Goal: Communication & Community: Participate in discussion

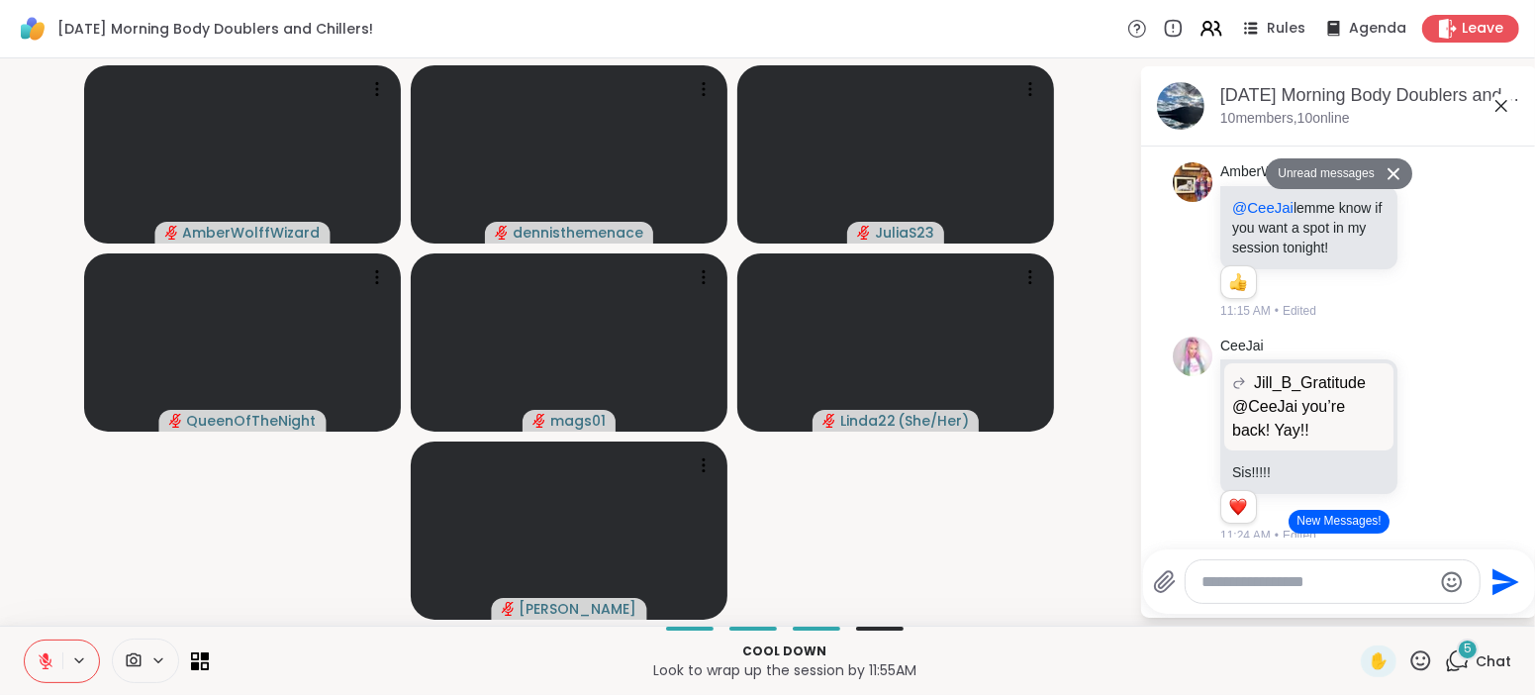
click at [1077, 579] on video-player-container "AmberWolffWizard dennisthemenace JuliaS23 QueenOfTheNight mags01 Linda22 ( She/…" at bounding box center [569, 341] width 1115 height 551
click at [1342, 518] on button "New Messages!" at bounding box center [1338, 522] width 100 height 24
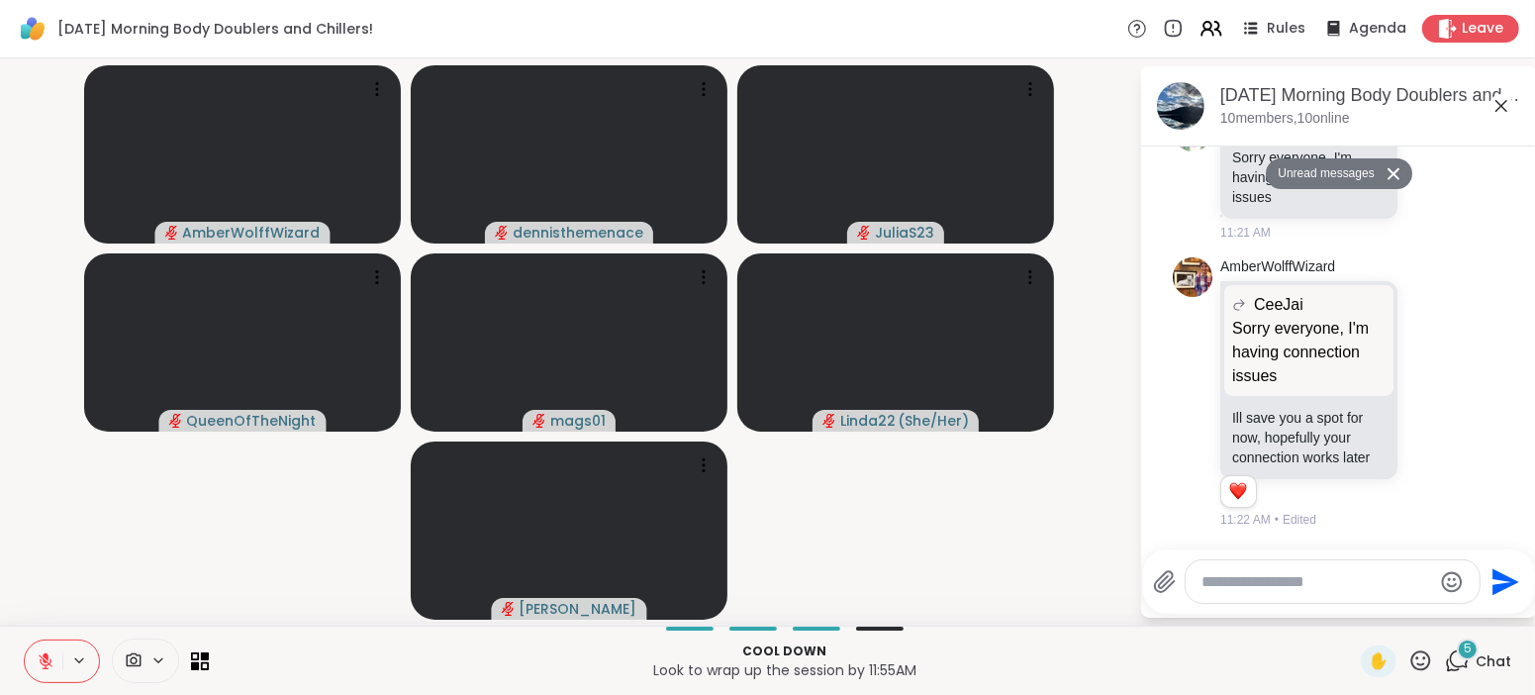
scroll to position [2107, 0]
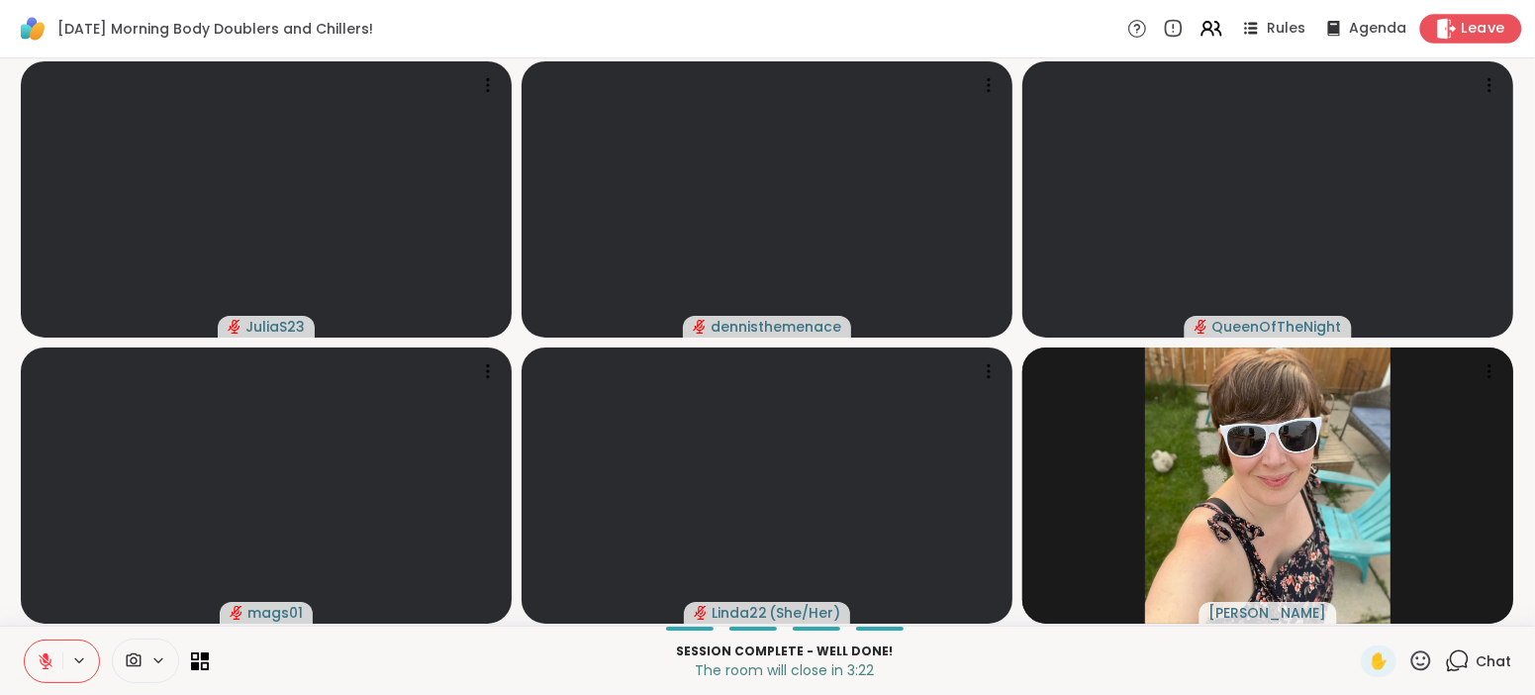
click at [1477, 28] on span "Leave" at bounding box center [1484, 29] width 44 height 21
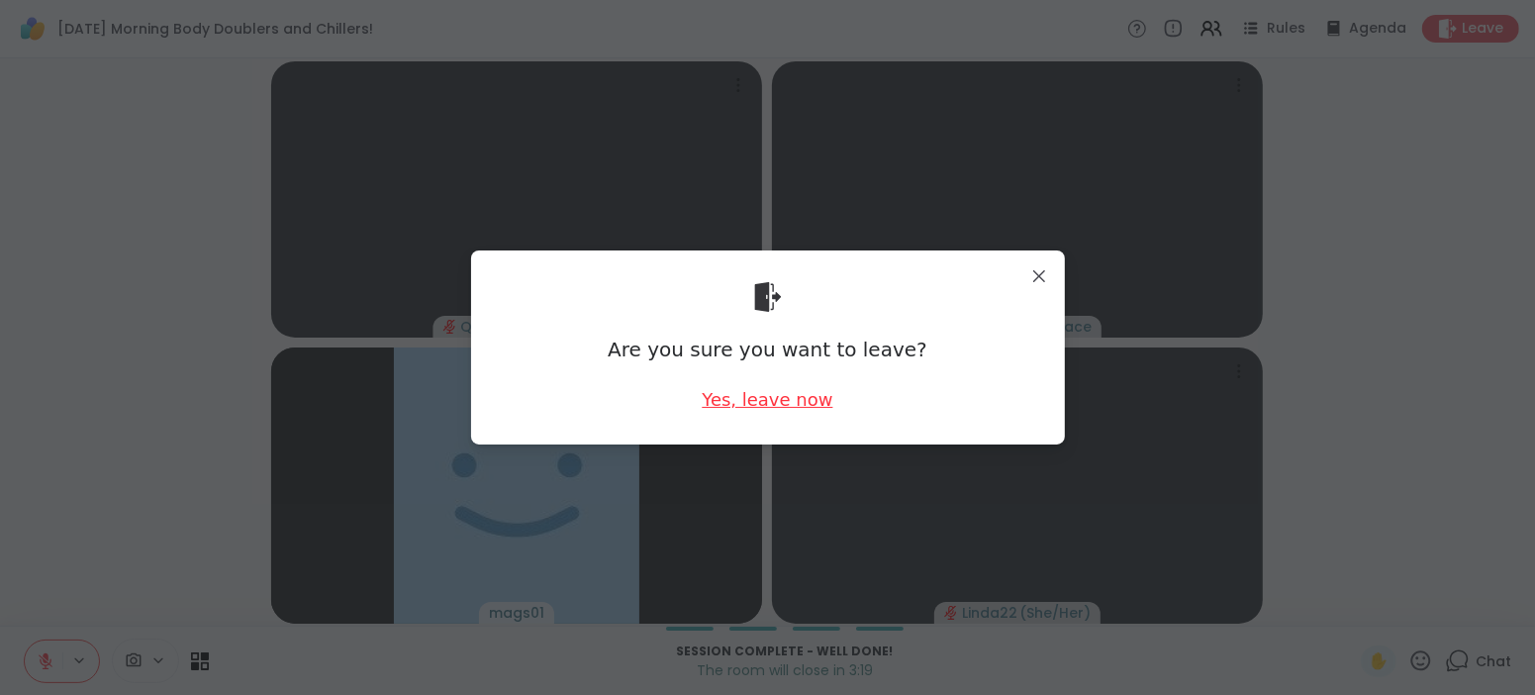
click at [753, 409] on div "Yes, leave now" at bounding box center [767, 399] width 131 height 25
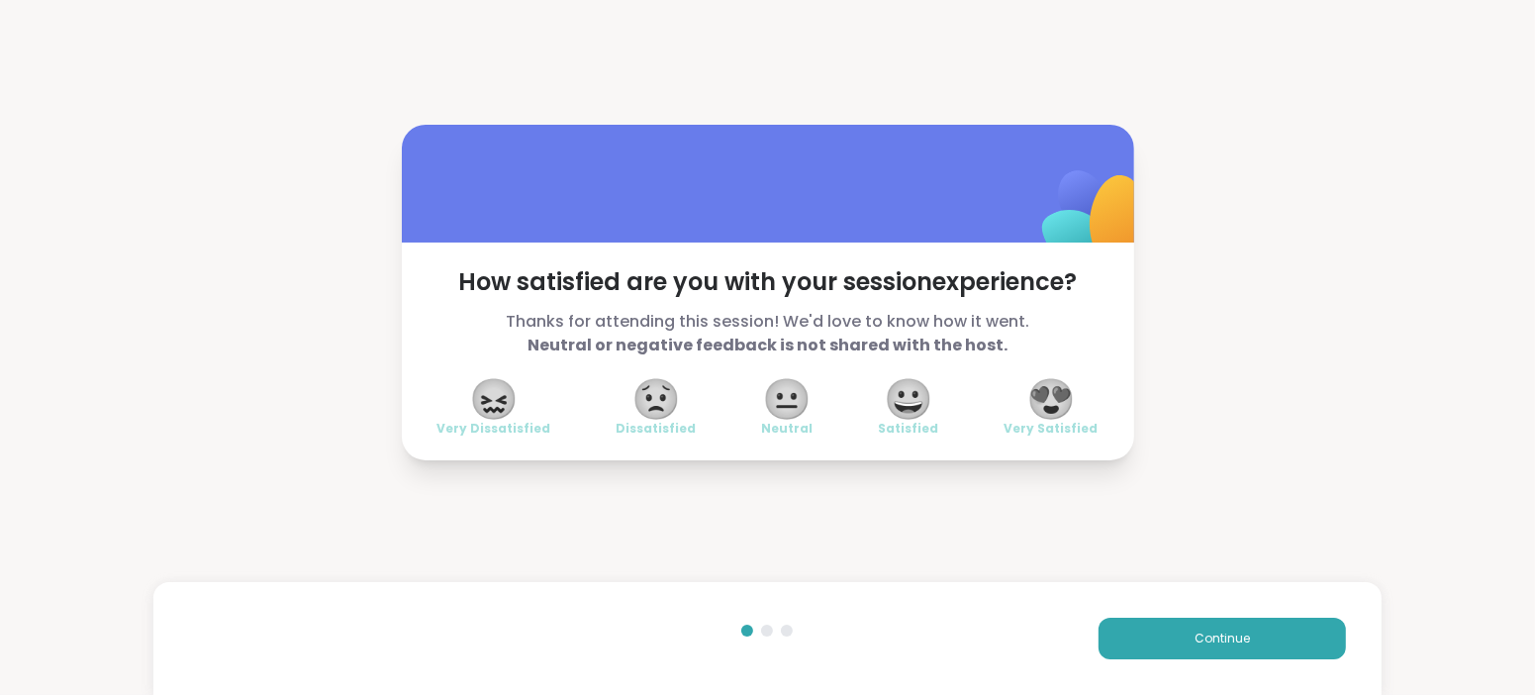
click at [1050, 398] on span "😍" at bounding box center [1050, 399] width 49 height 36
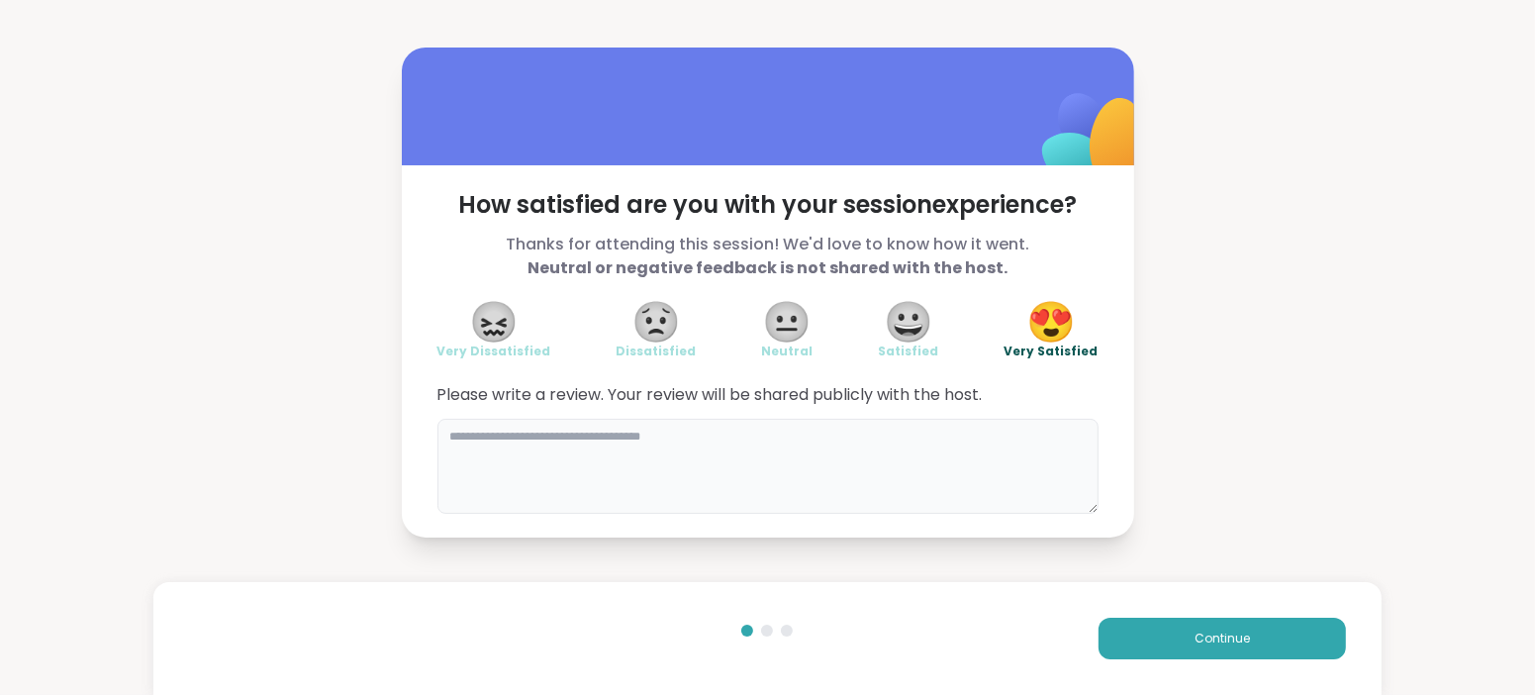
click at [801, 455] on textarea at bounding box center [767, 466] width 661 height 95
type textarea "**********"
click at [1225, 636] on span "Continue" at bounding box center [1221, 638] width 55 height 18
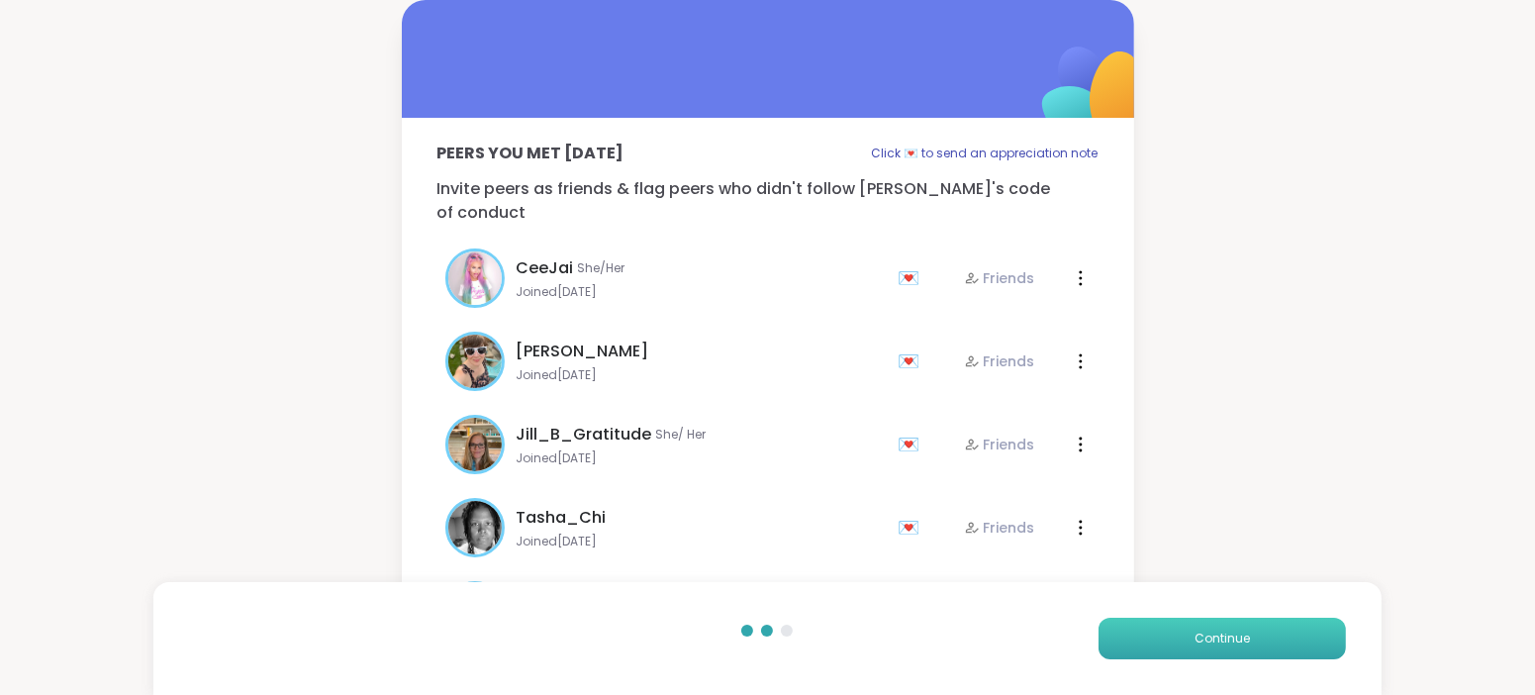
click at [1225, 636] on span "Continue" at bounding box center [1221, 638] width 55 height 18
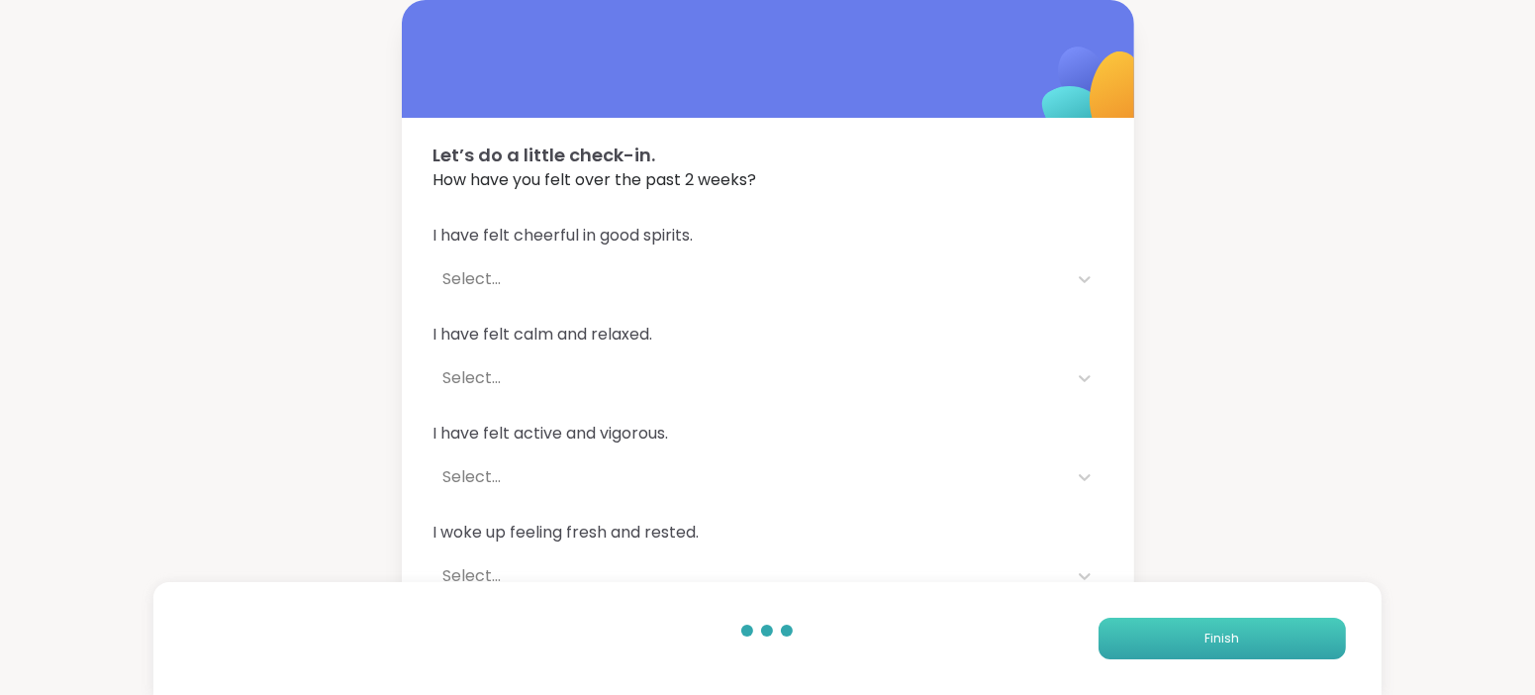
click at [1225, 636] on span "Finish" at bounding box center [1221, 638] width 35 height 18
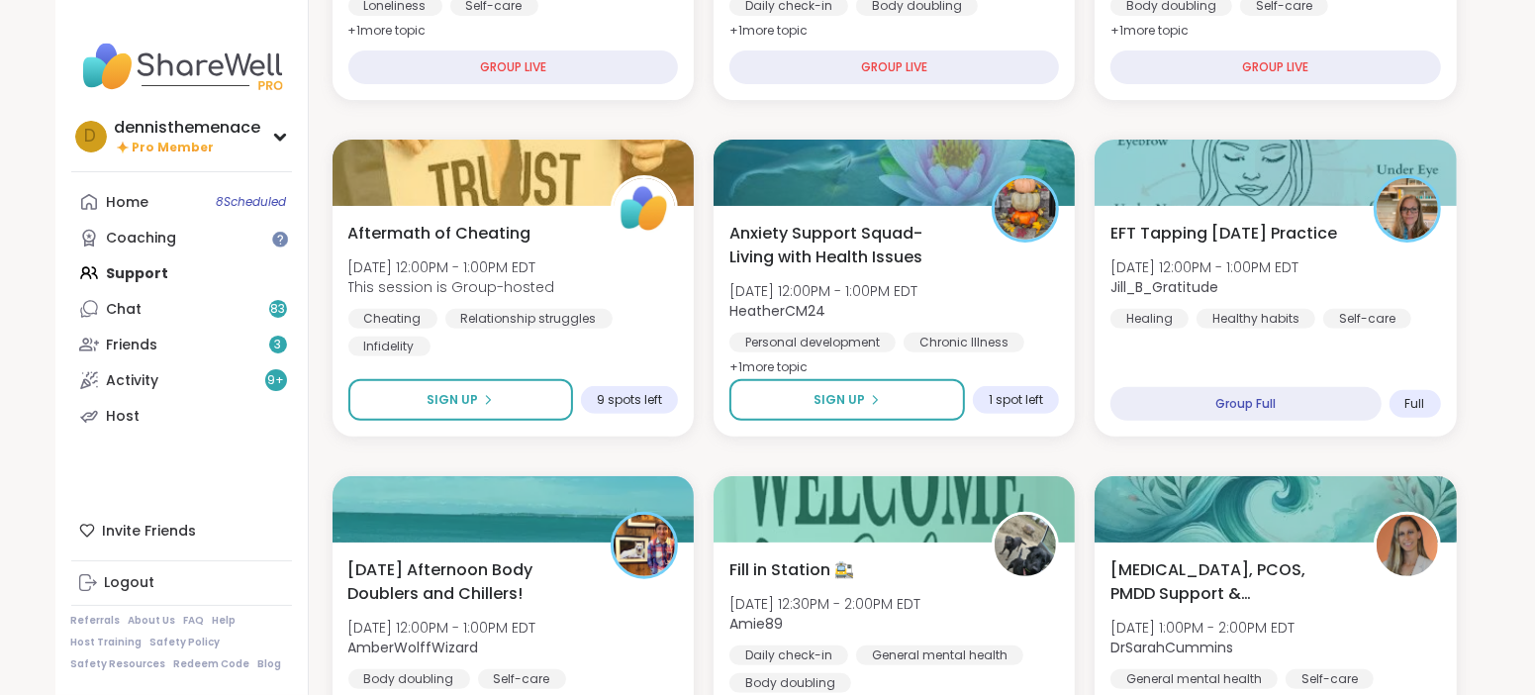
scroll to position [494, 0]
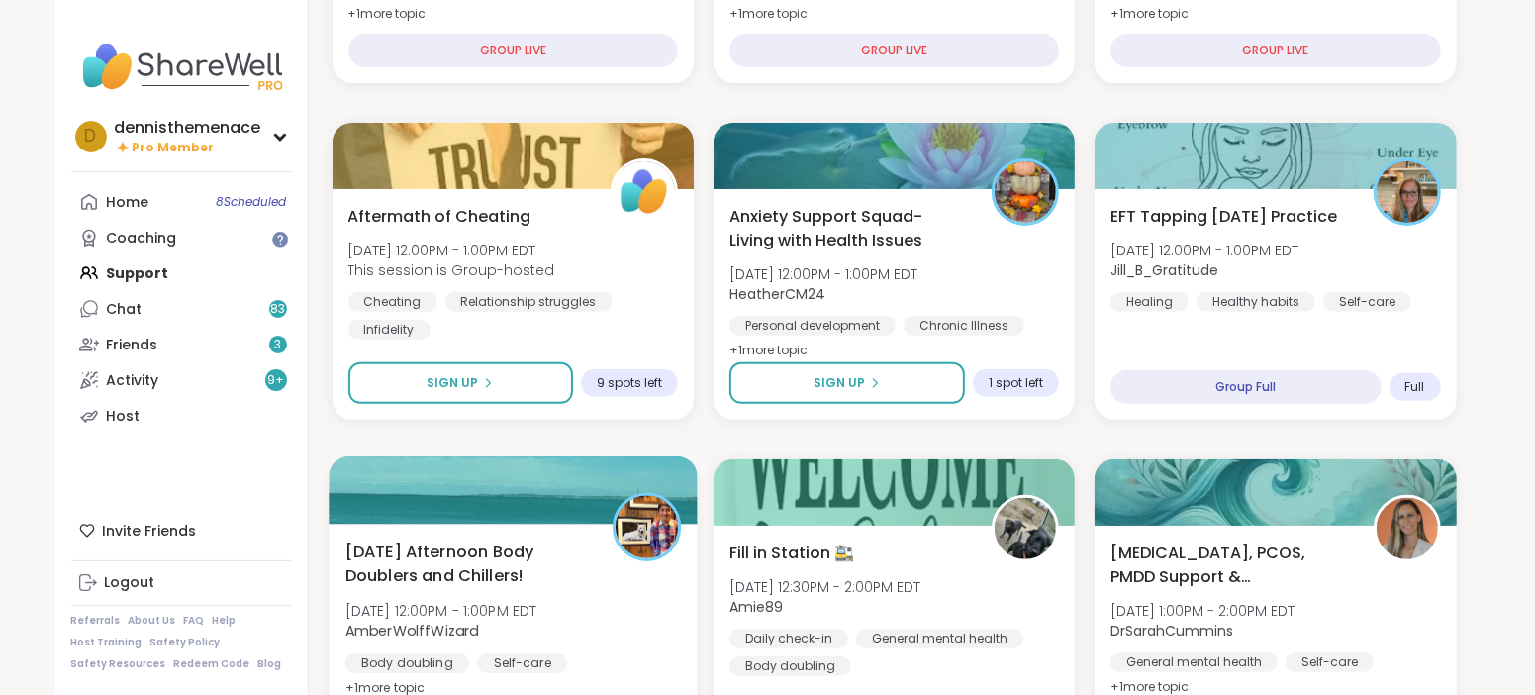
click at [503, 637] on span "AmberWolffWizard" at bounding box center [440, 630] width 192 height 20
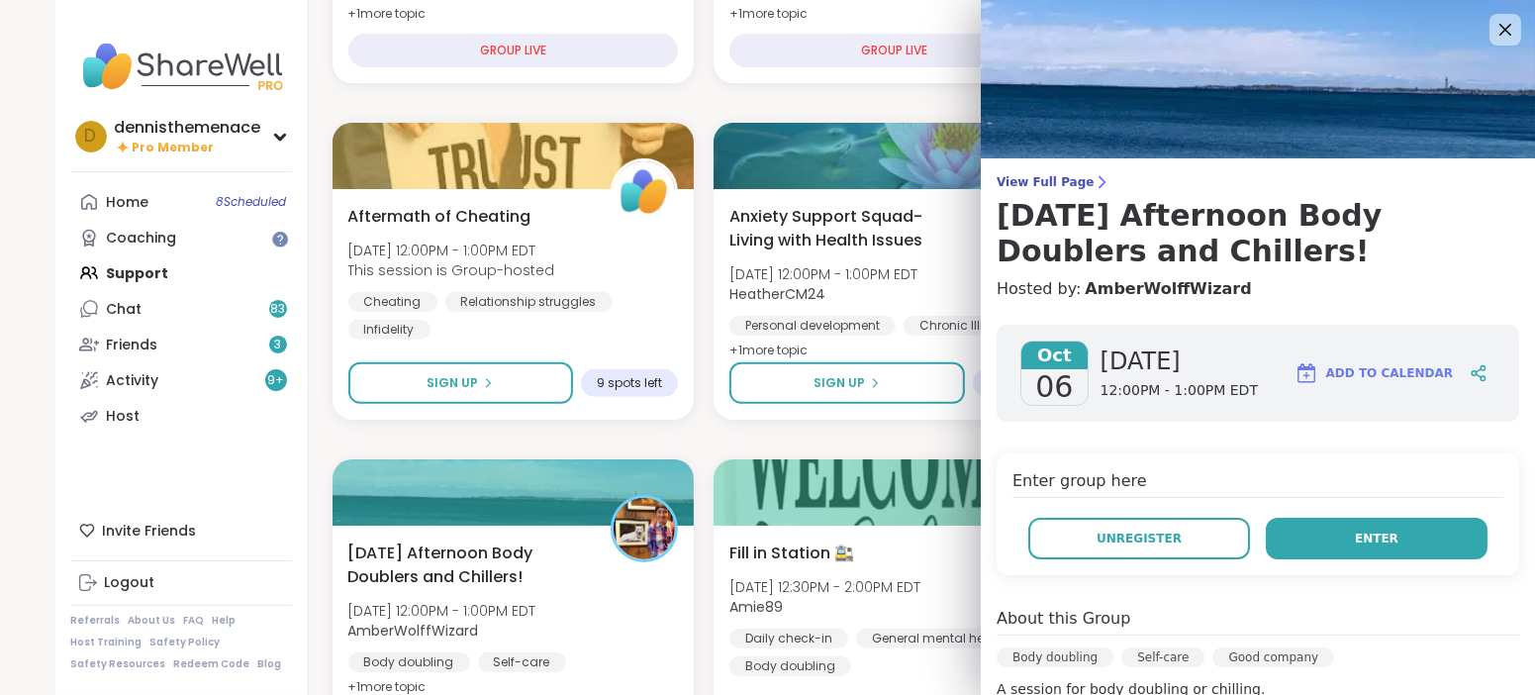
click at [1392, 534] on span "Enter" at bounding box center [1377, 538] width 44 height 18
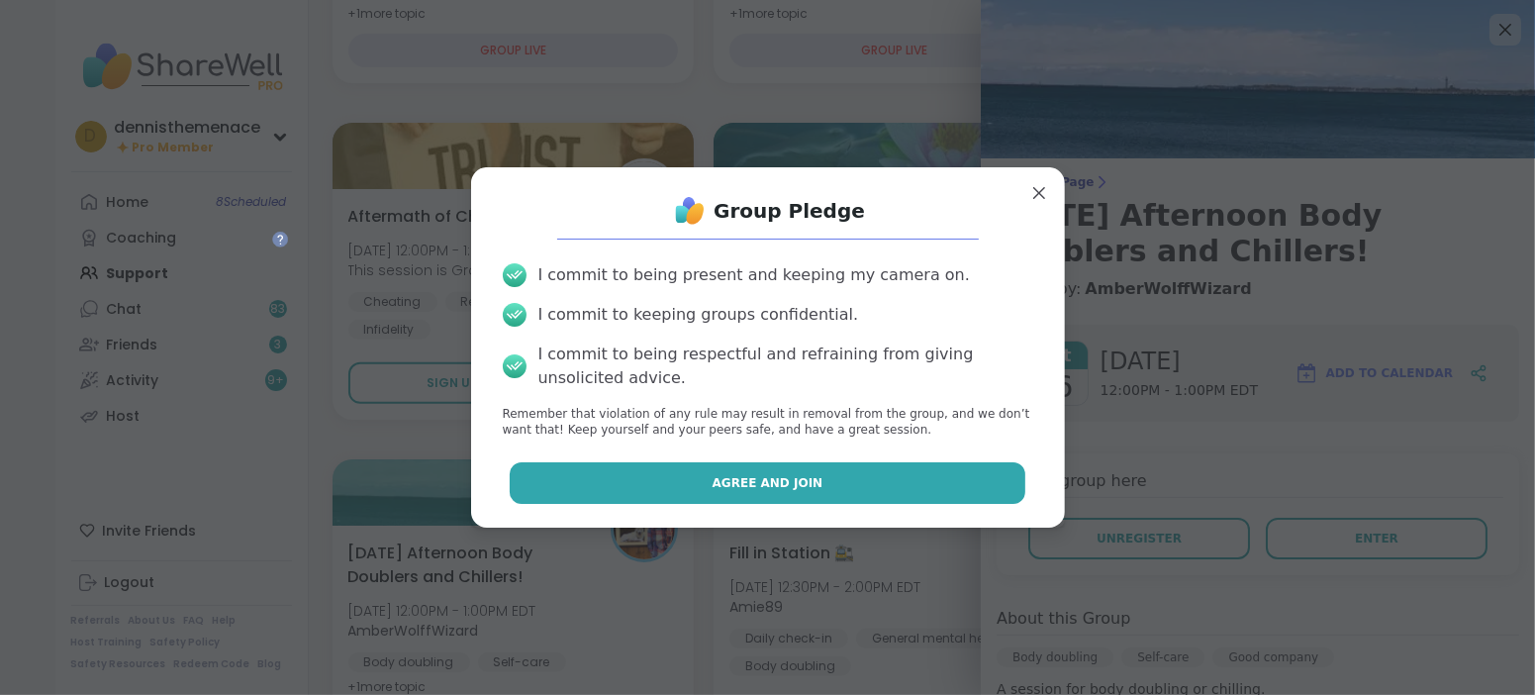
click at [768, 486] on span "Agree and Join" at bounding box center [768, 483] width 111 height 18
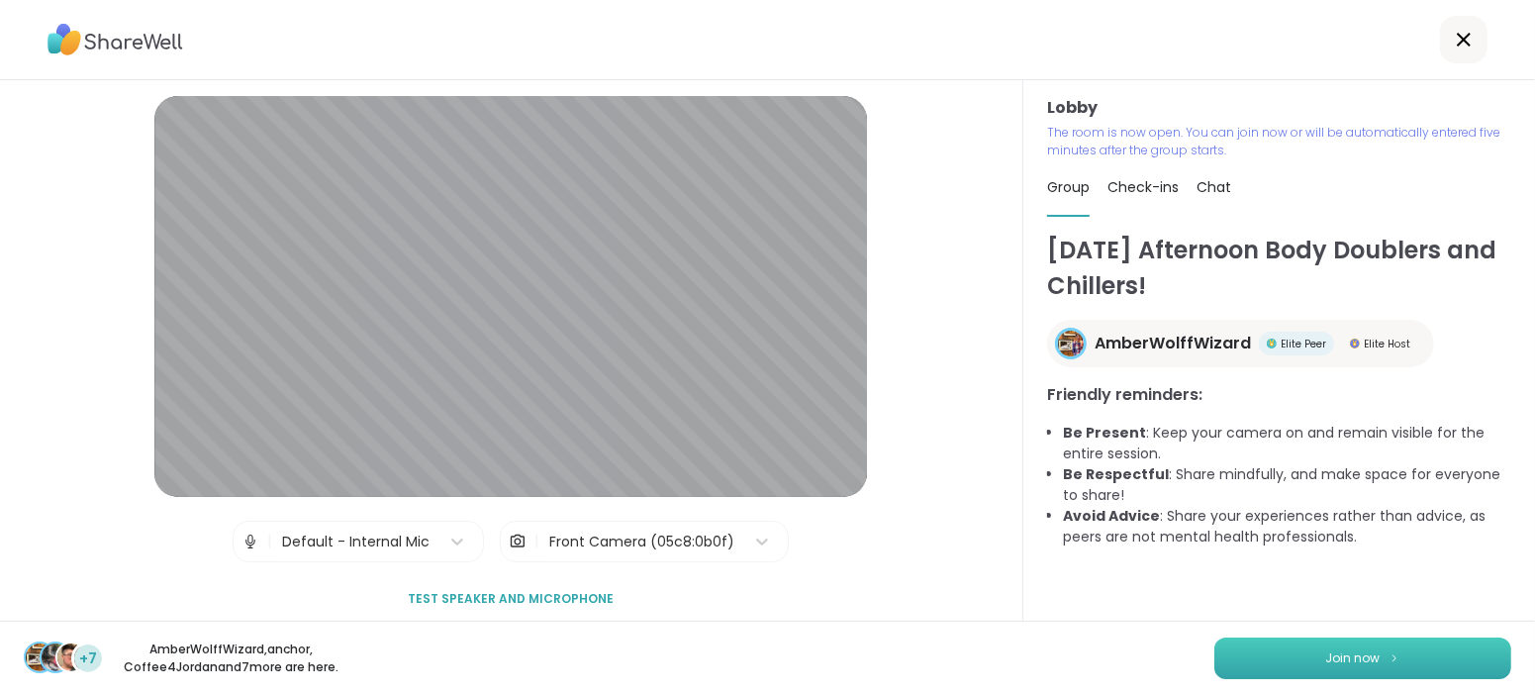
click at [1350, 653] on span "Join now" at bounding box center [1353, 658] width 54 height 18
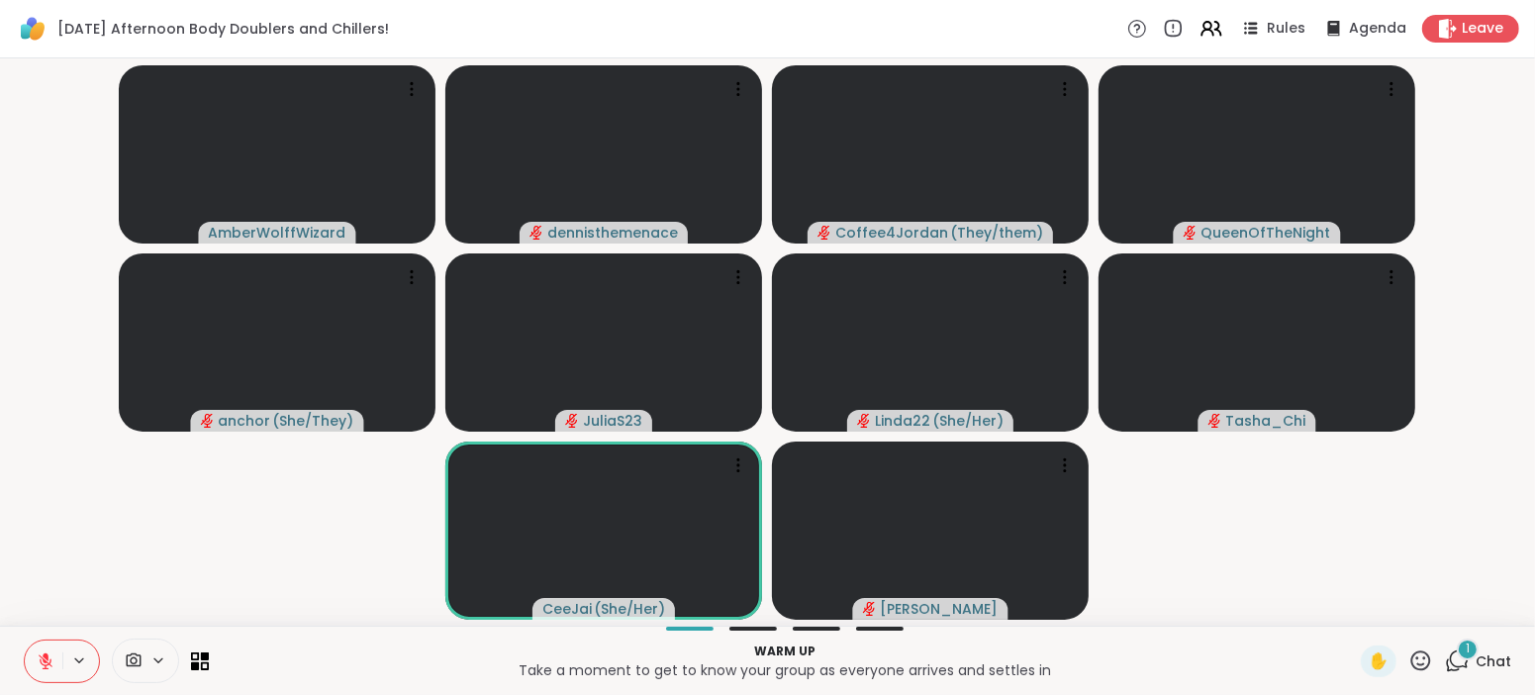
click at [1494, 653] on span "Chat" at bounding box center [1494, 661] width 36 height 20
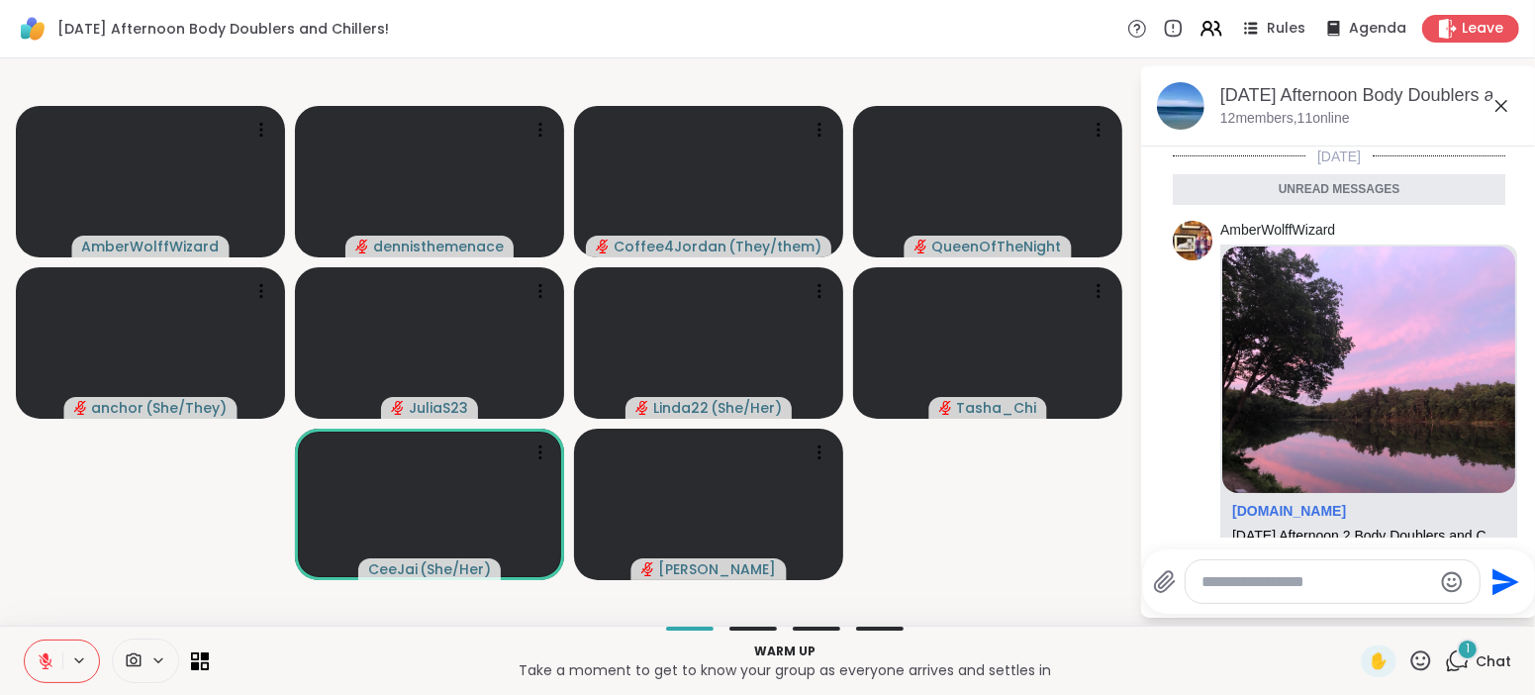
scroll to position [163, 0]
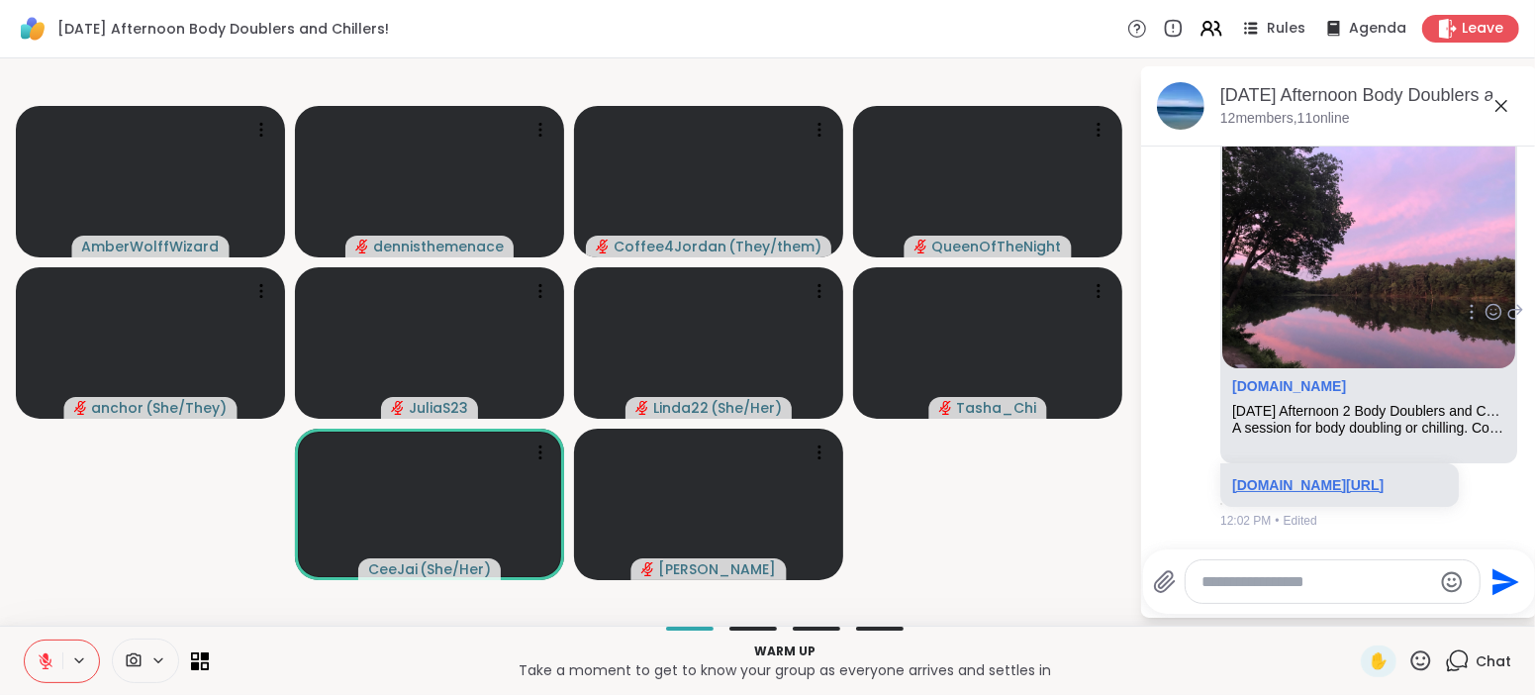
click at [1299, 477] on link "[DOMAIN_NAME][URL]" at bounding box center [1307, 485] width 151 height 16
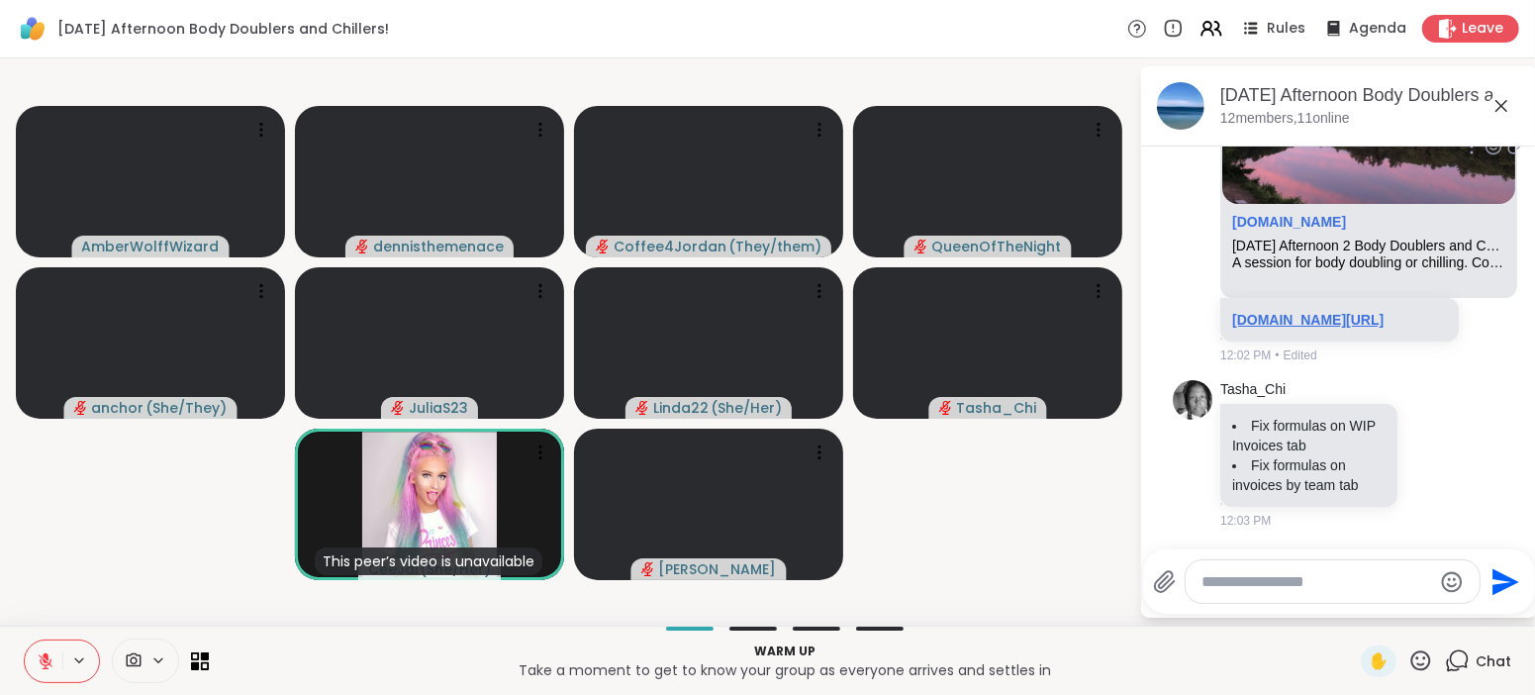
scroll to position [282, 0]
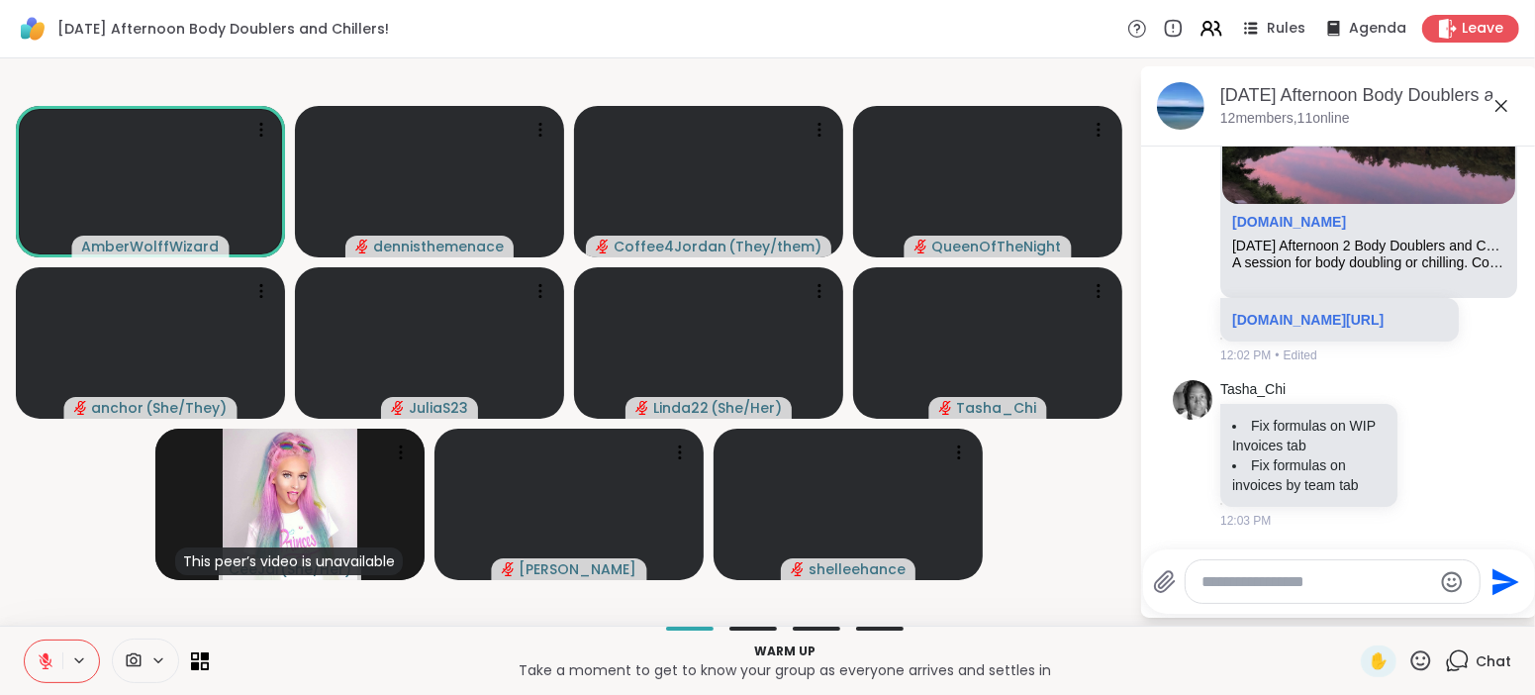
click at [1372, 569] on div at bounding box center [1333, 581] width 294 height 43
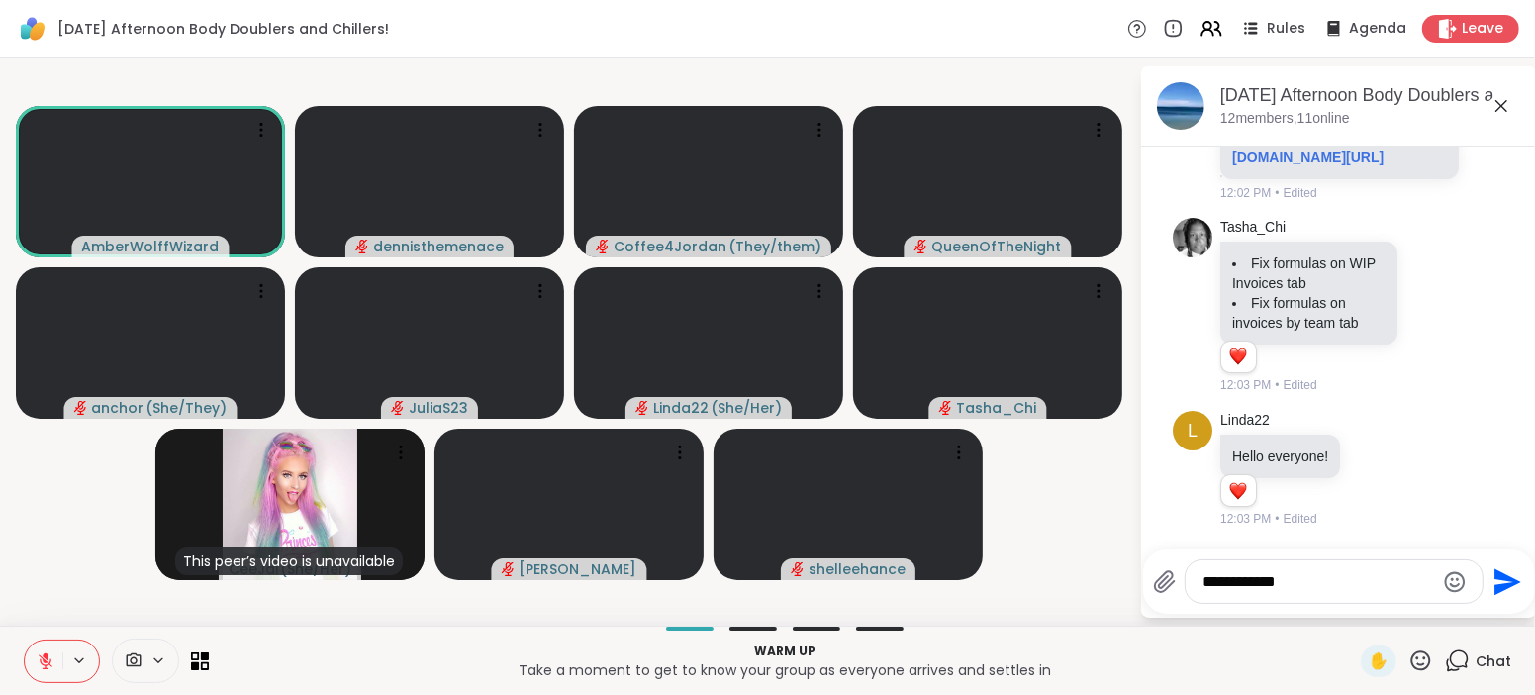
scroll to position [443, 0]
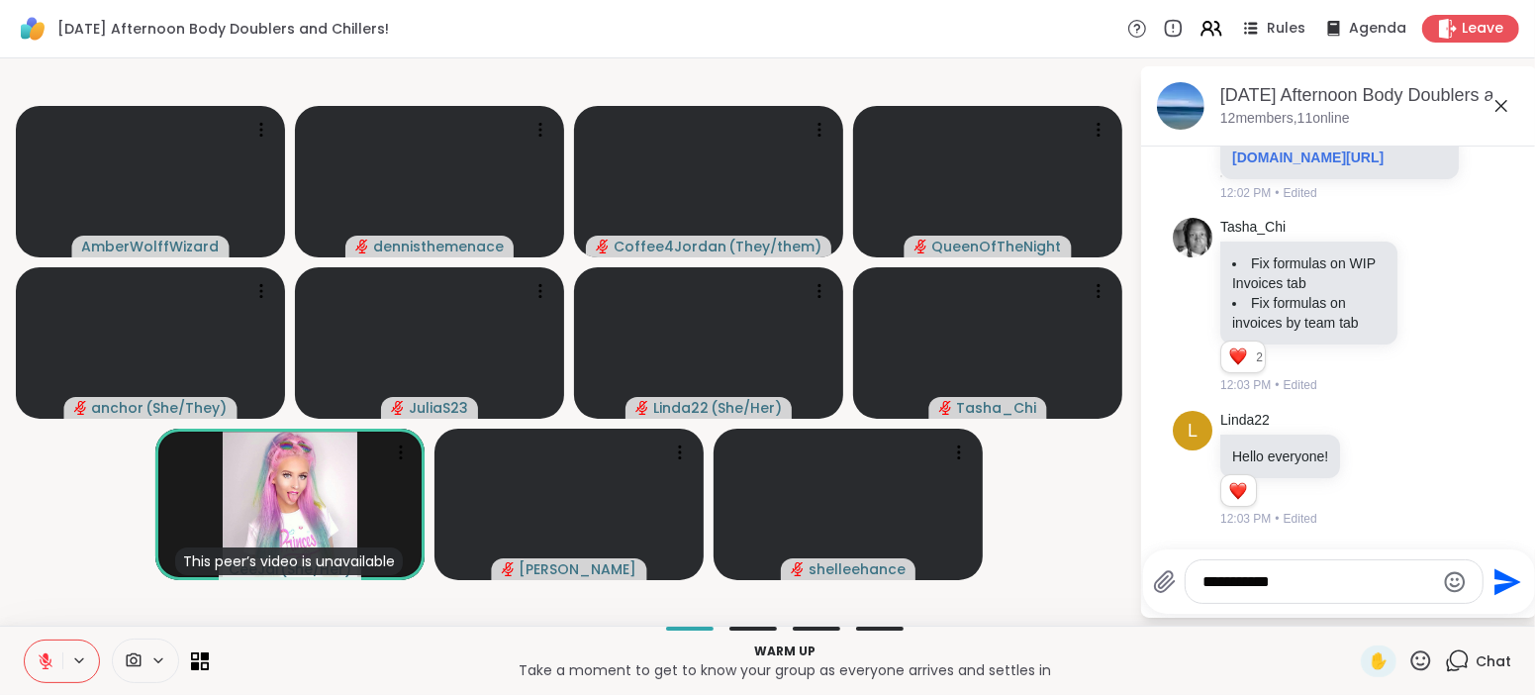
click at [1000, 612] on video-player-container "AmberWolffWizard dennisthemenace Coffee4Jordan ( They/them ) QueenOfTheNight an…" at bounding box center [569, 341] width 1115 height 551
click at [1304, 584] on textarea "**********" at bounding box center [1318, 582] width 231 height 20
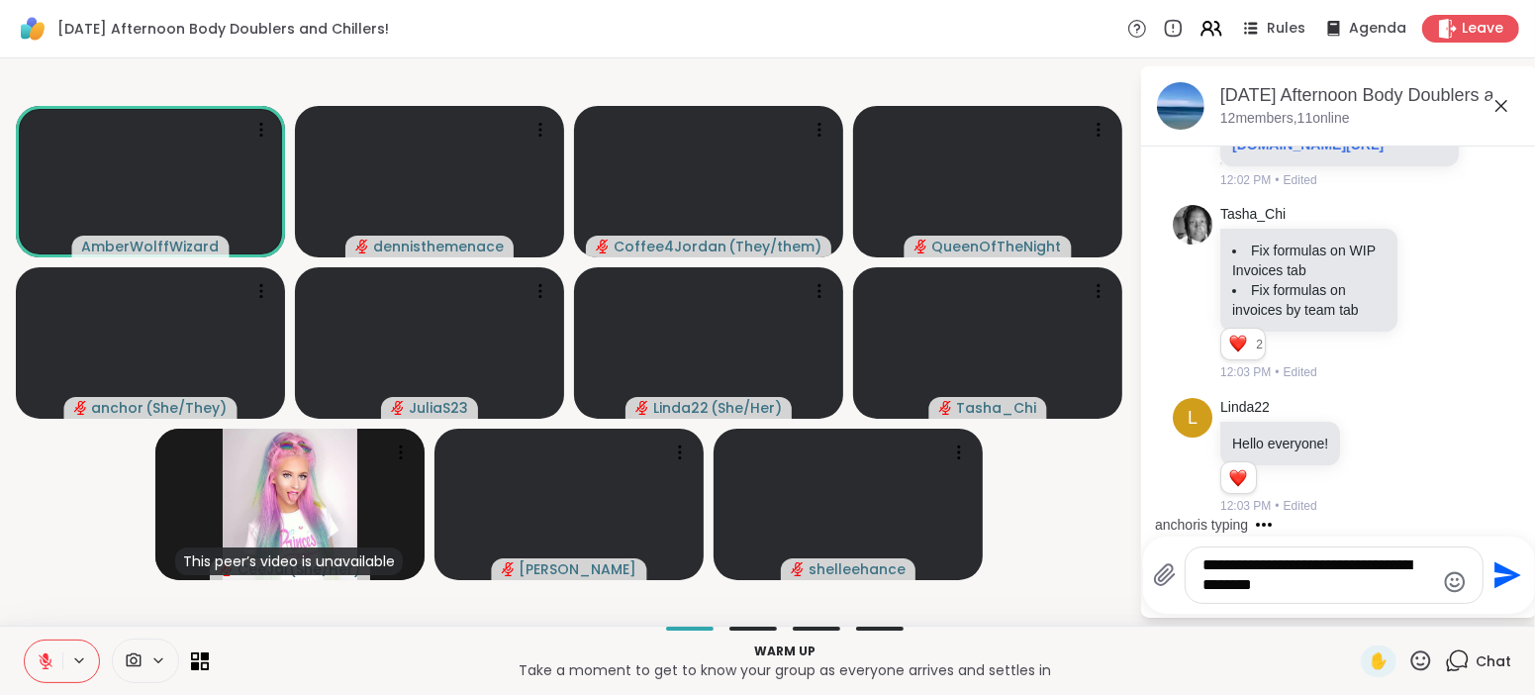
click at [976, 607] on video-player-container "AmberWolffWizard dennisthemenace Coffee4Jordan ( They/them ) QueenOfTheNight an…" at bounding box center [569, 341] width 1115 height 551
click at [1283, 582] on textarea "**********" at bounding box center [1318, 575] width 231 height 40
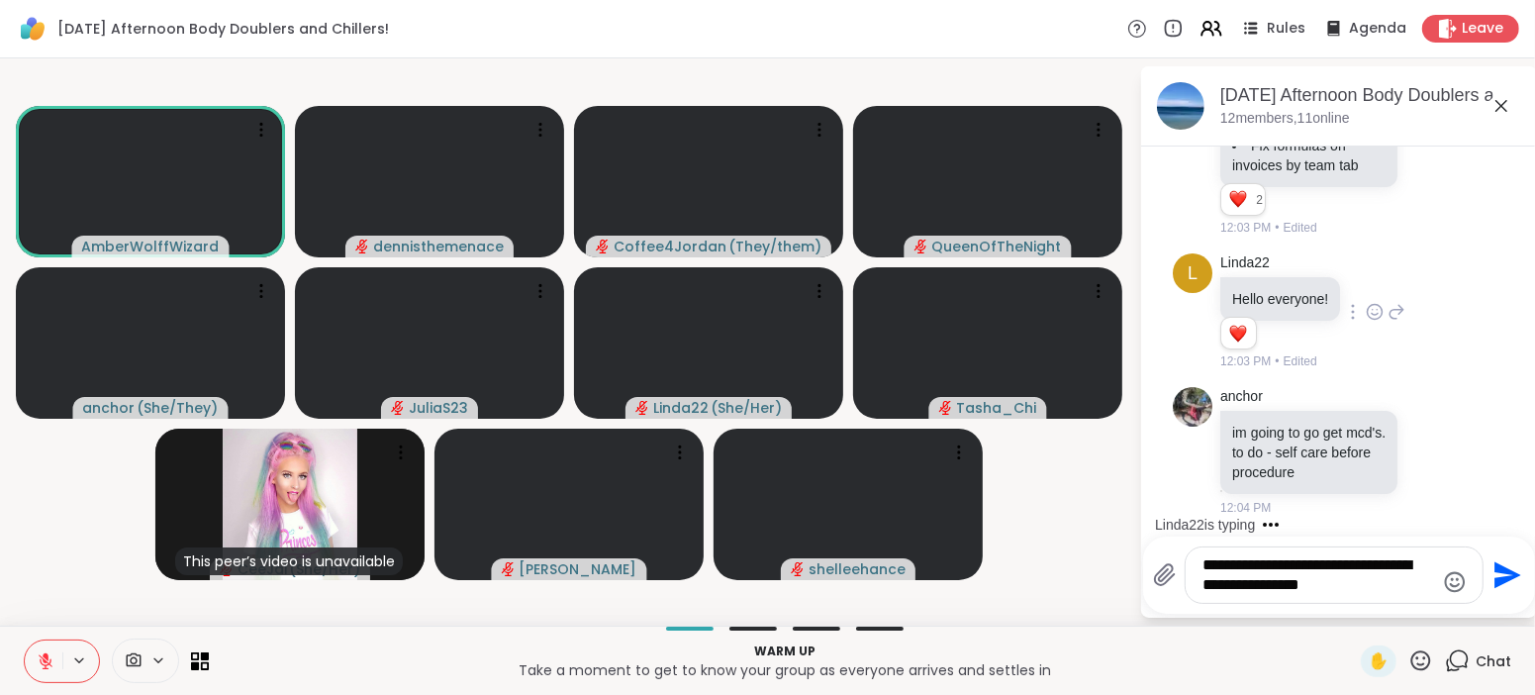
type textarea "**********"
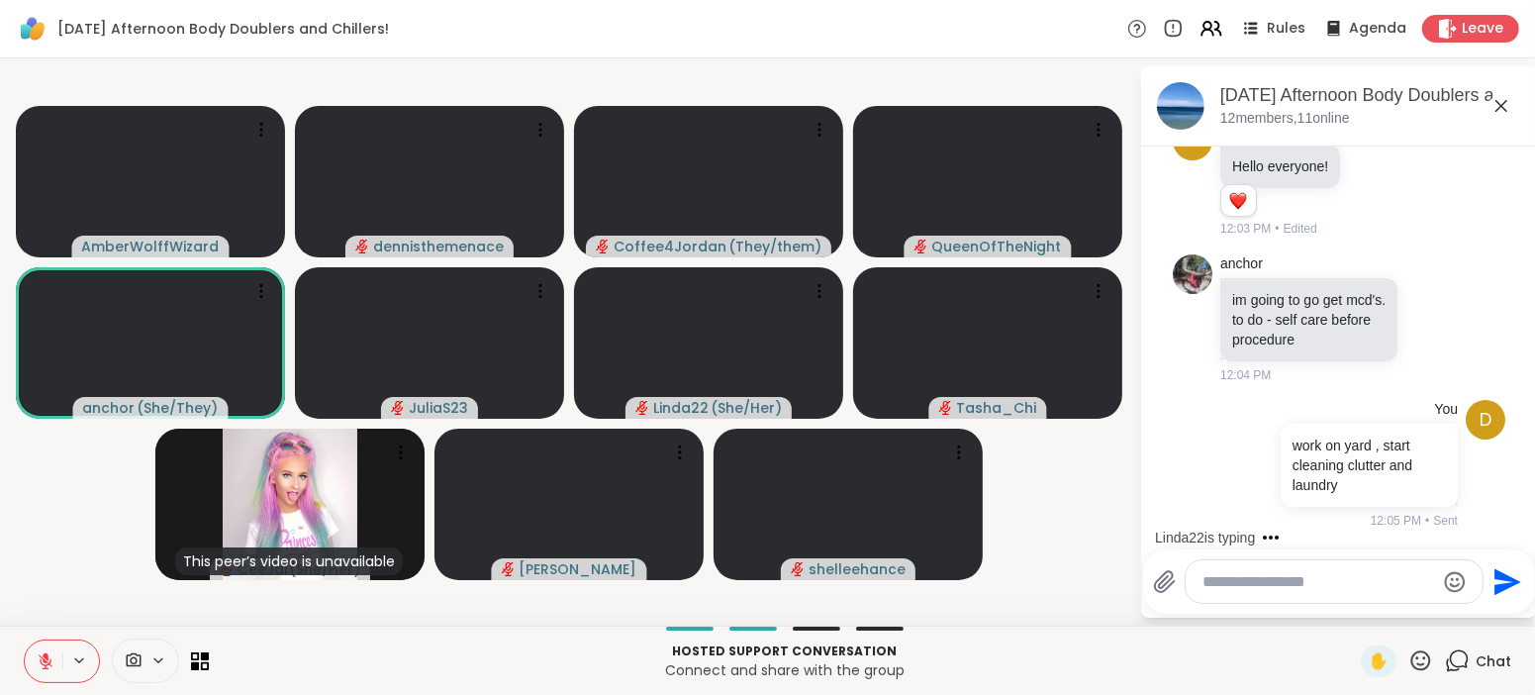
scroll to position [840, 0]
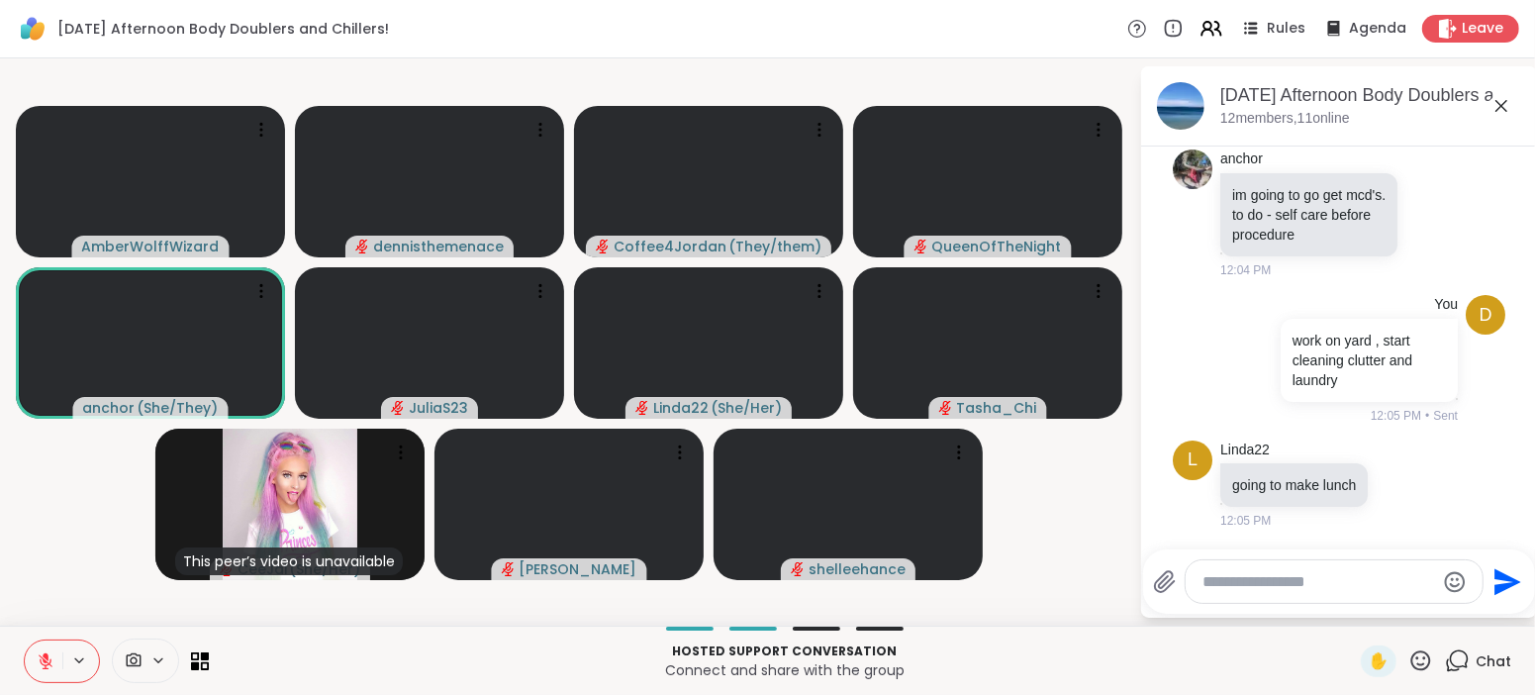
click at [51, 490] on video-player-container "AmberWolffWizard dennisthemenace Coffee4Jordan ( They/them ) QueenOfTheNight an…" at bounding box center [569, 341] width 1115 height 551
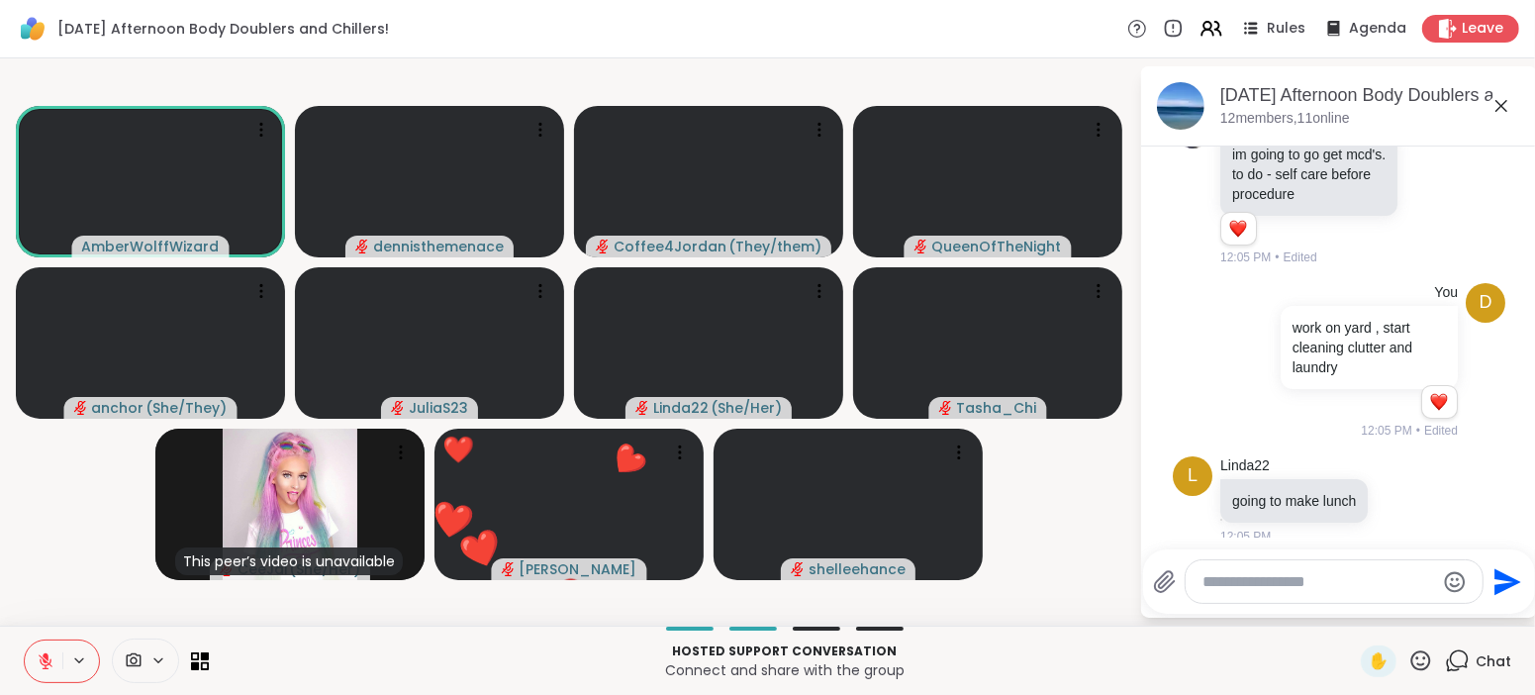
click at [39, 661] on icon at bounding box center [46, 661] width 18 height 18
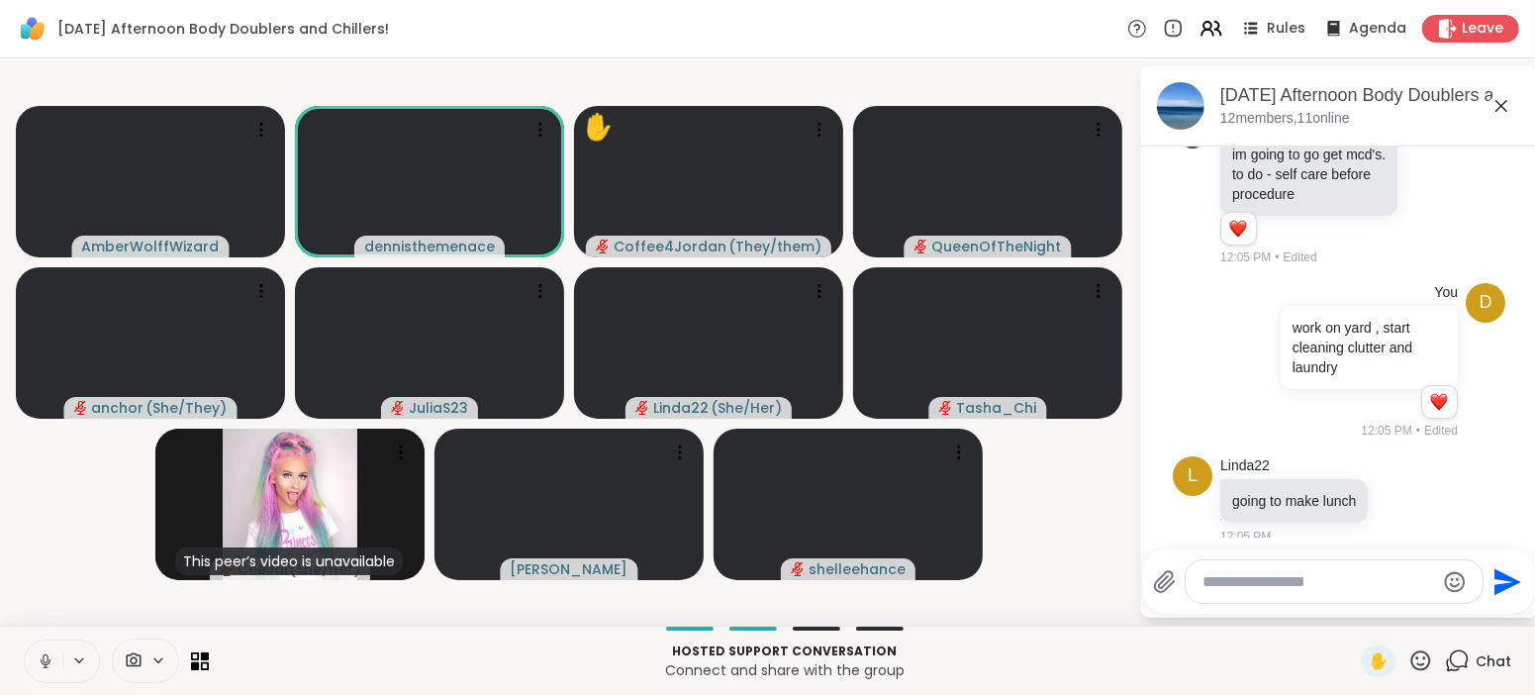
click at [48, 662] on icon at bounding box center [46, 661] width 18 height 18
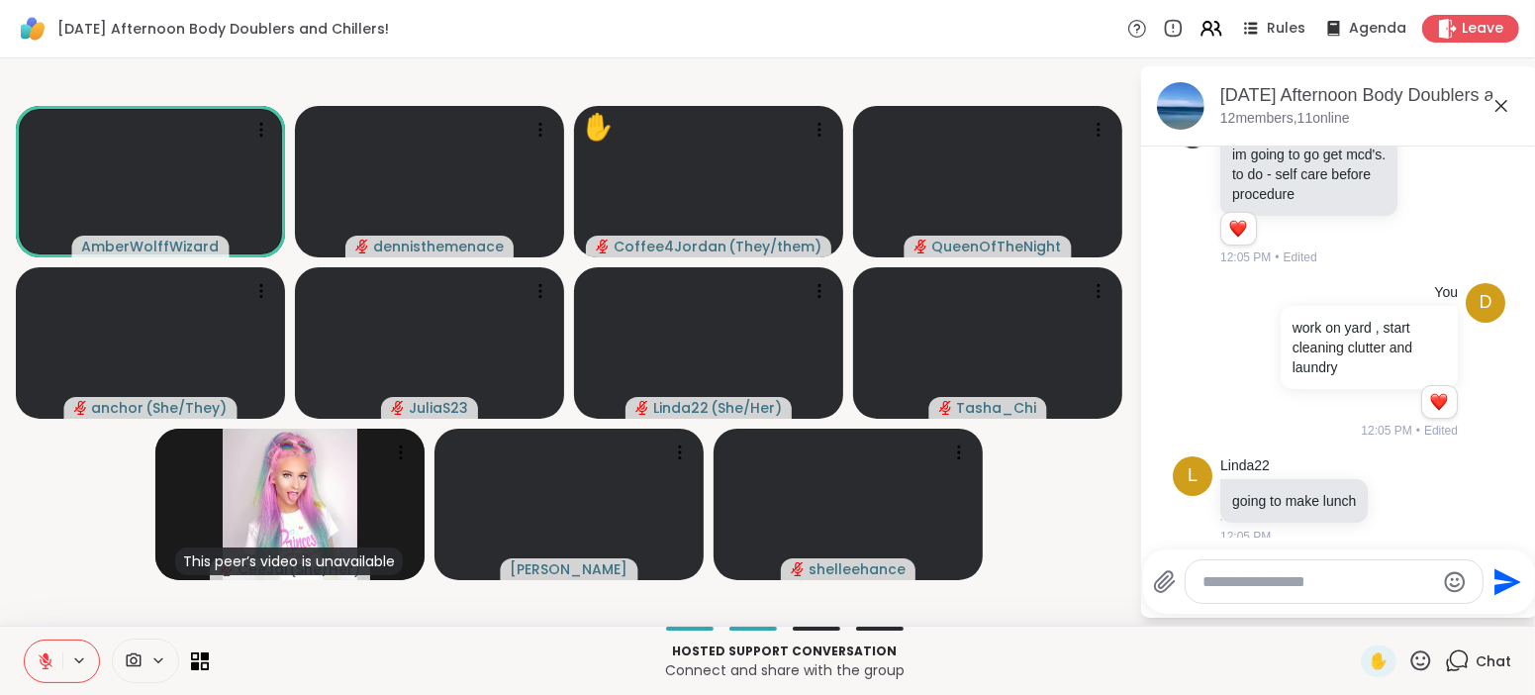
click at [1394, 588] on textarea "Type your message" at bounding box center [1318, 582] width 231 height 20
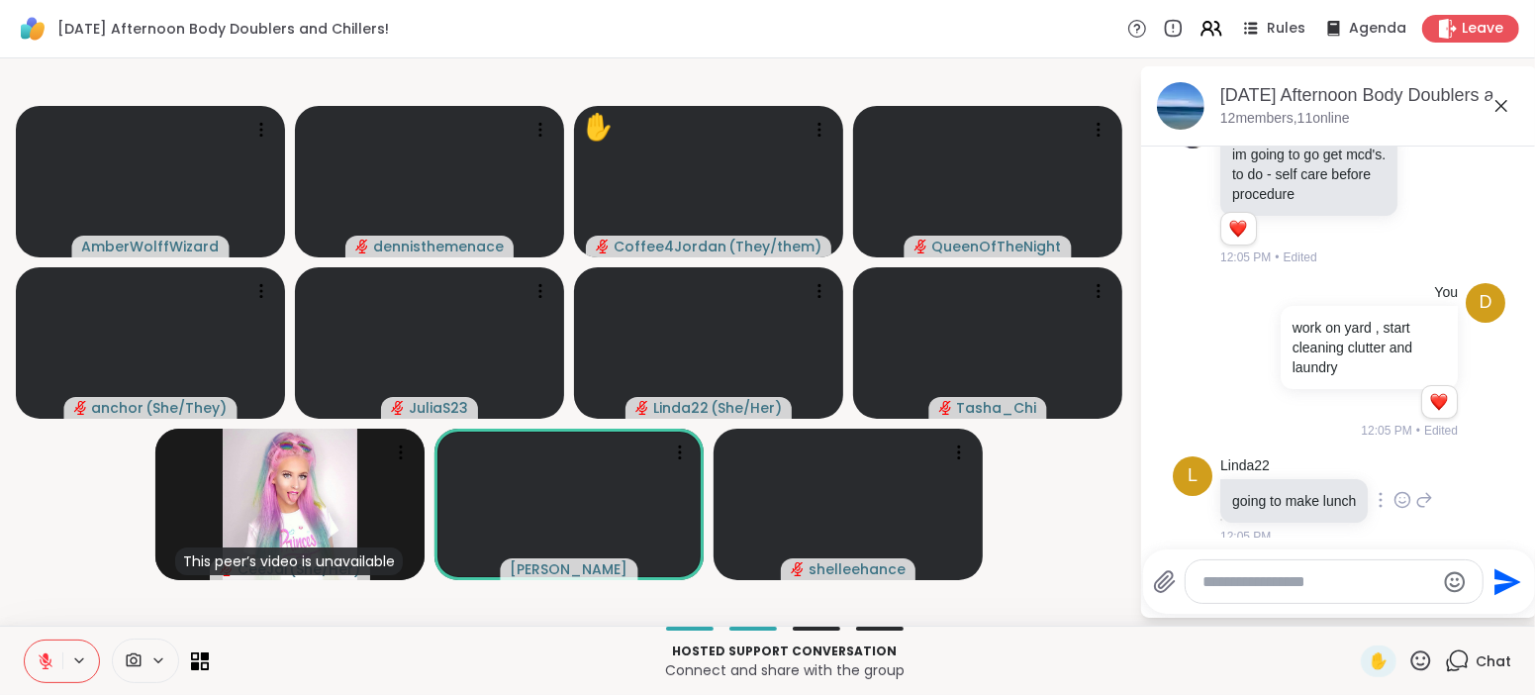
click at [1483, 487] on div "L Linda22 going to make lunch 12:05 PM" at bounding box center [1339, 501] width 333 height 106
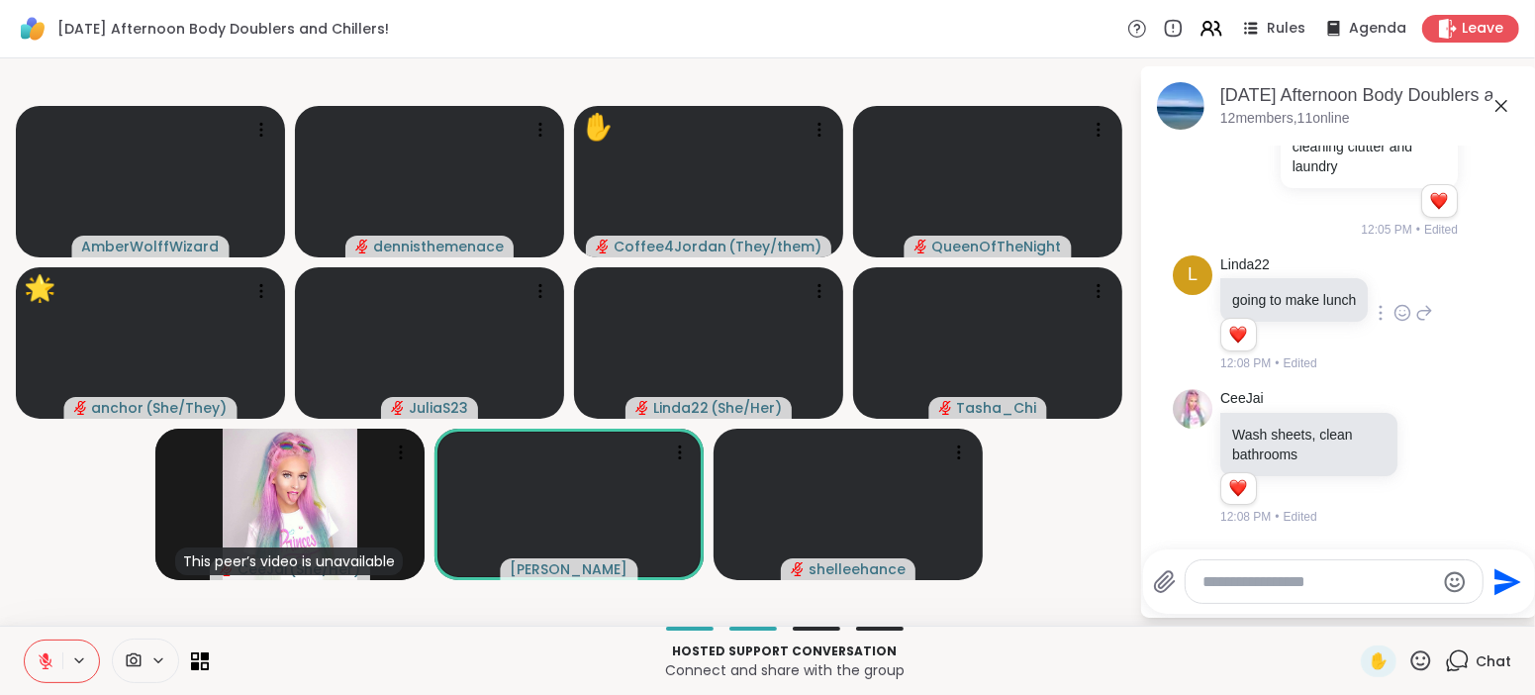
scroll to position [1079, 0]
click at [1496, 473] on div "CeeJai Wash sheets, clean bathrooms 2 2 2 12:08 PM • Edited" at bounding box center [1339, 457] width 333 height 153
click at [1378, 572] on textarea "Type your message" at bounding box center [1318, 582] width 231 height 20
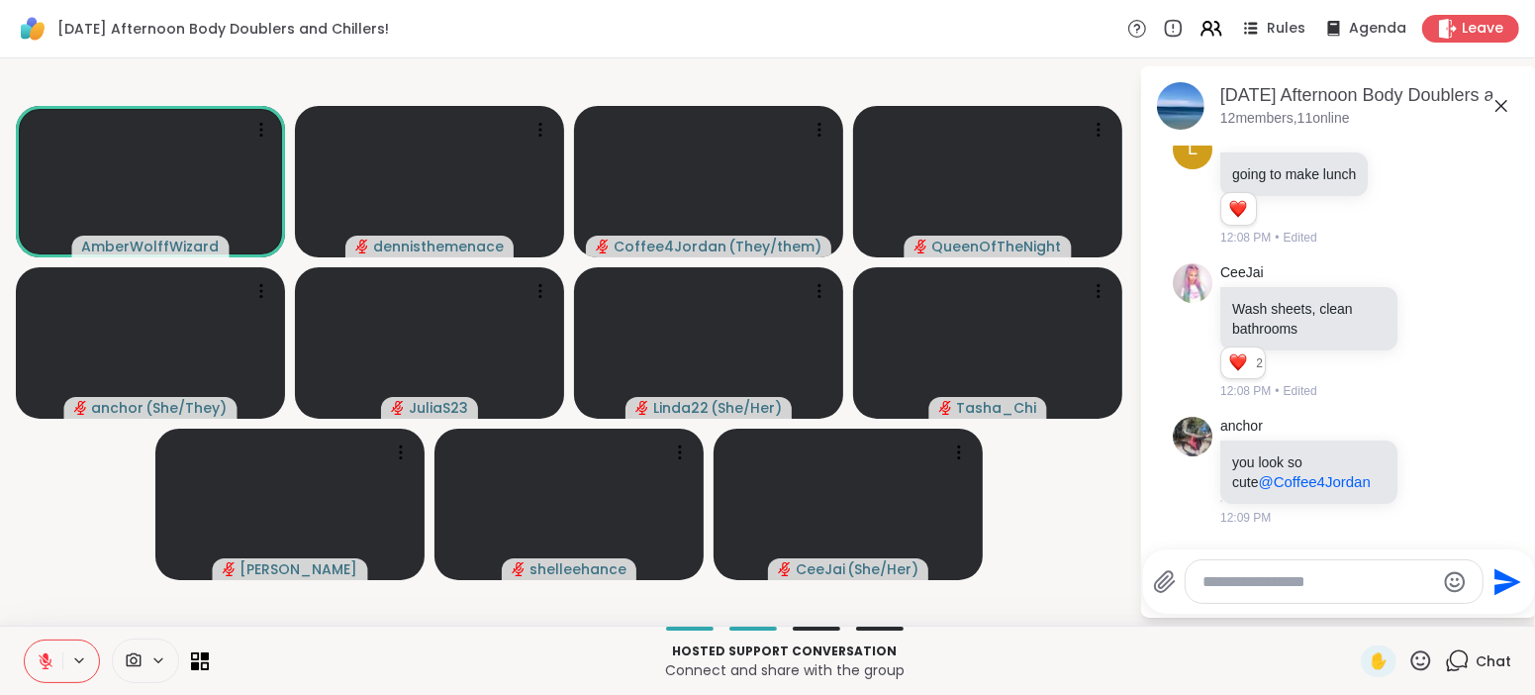
scroll to position [1232, 0]
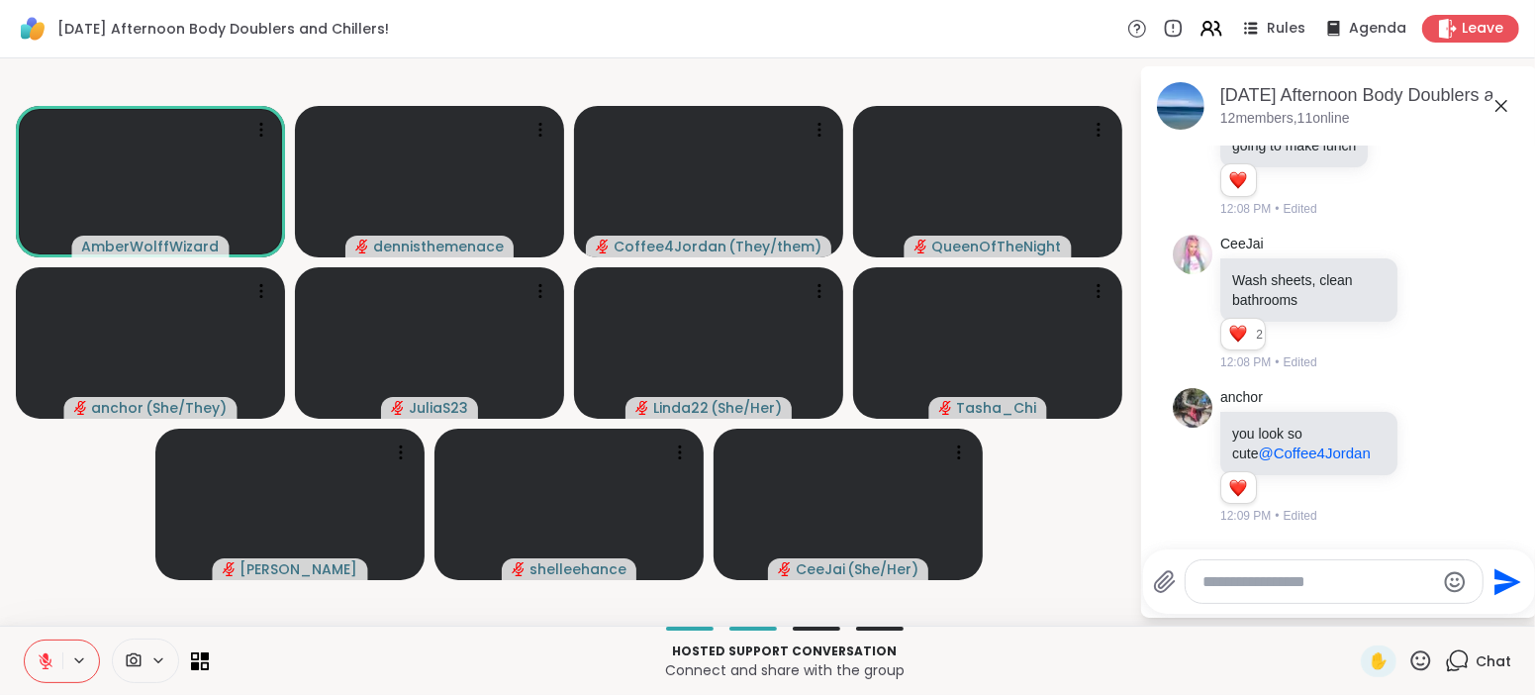
click at [1083, 556] on video-player-container "AmberWolffWizard dennisthemenace Coffee4Jordan ( They/them ) QueenOfTheNight an…" at bounding box center [569, 341] width 1115 height 551
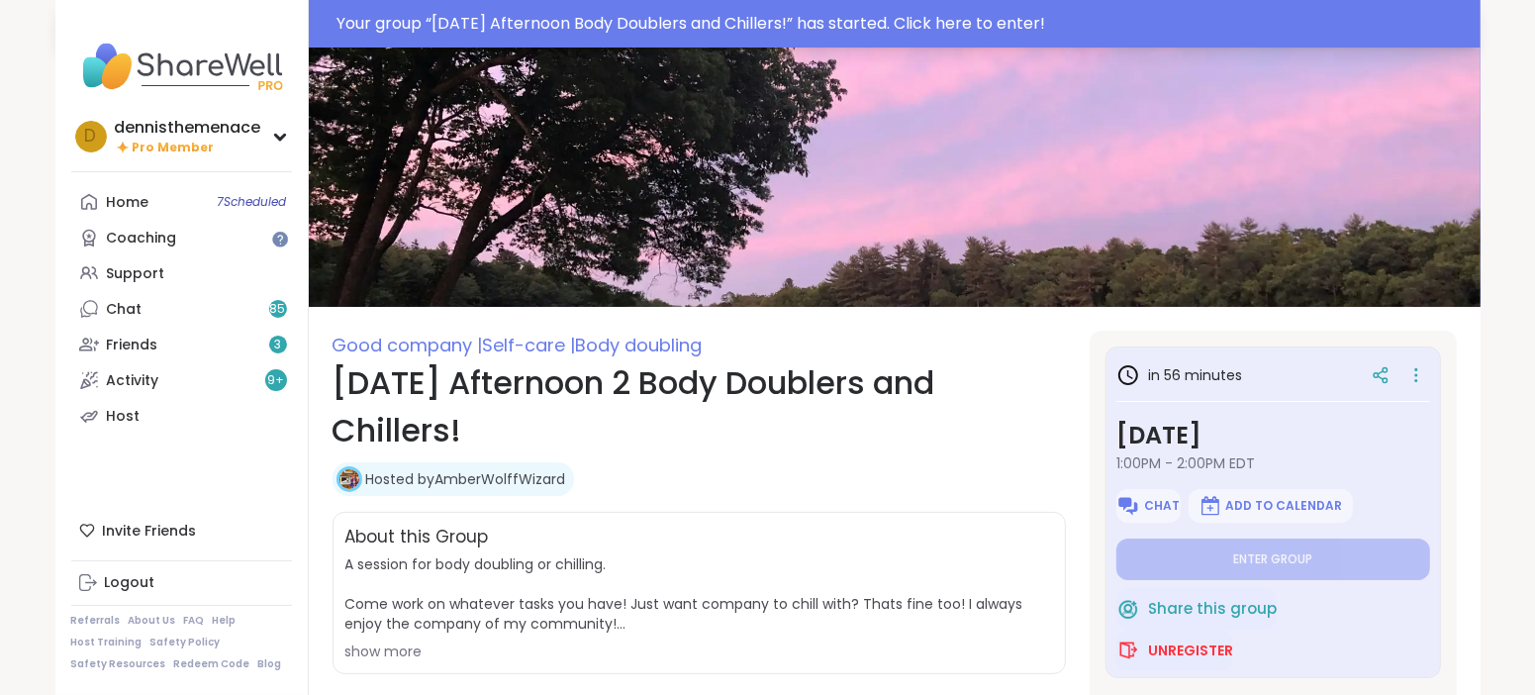
type textarea "*"
